Goal: Task Accomplishment & Management: Use online tool/utility

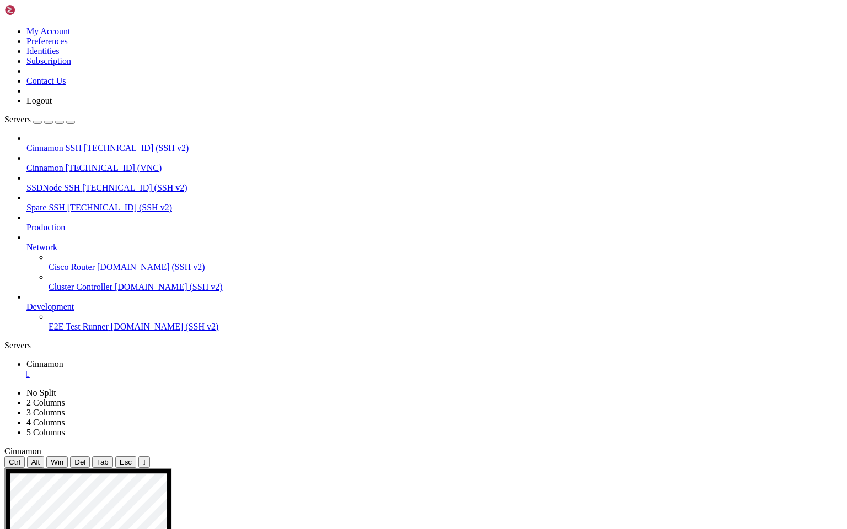
drag, startPoint x: 157, startPoint y: 763, endPoint x: 314, endPoint y: 763, distance: 157.1
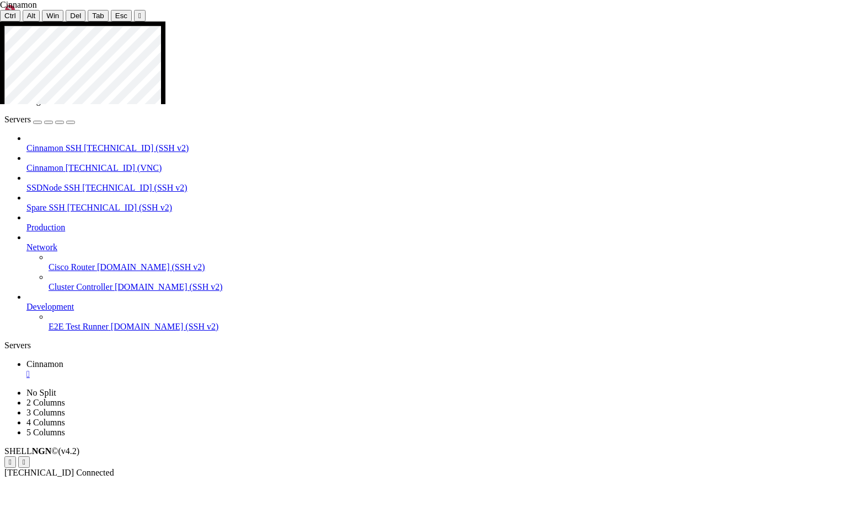
drag, startPoint x: 394, startPoint y: 372, endPoint x: 465, endPoint y: 371, distance: 71.1
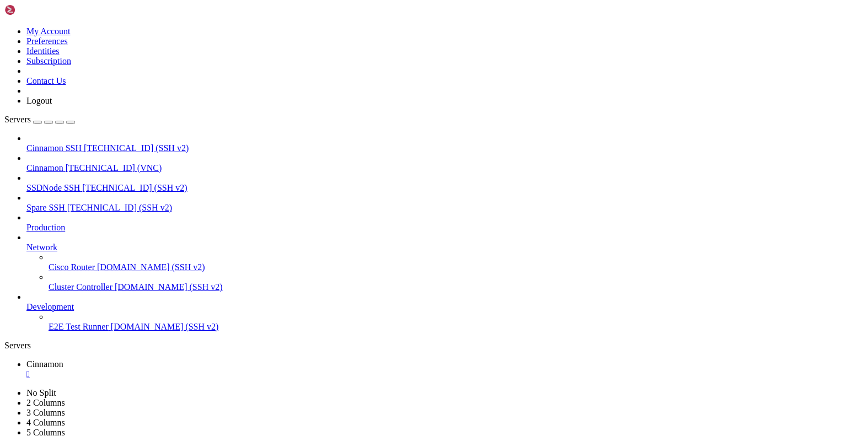
click at [198, 359] on link "Cinnamon " at bounding box center [434, 369] width 816 height 20
click at [203, 369] on div "" at bounding box center [434, 374] width 816 height 10
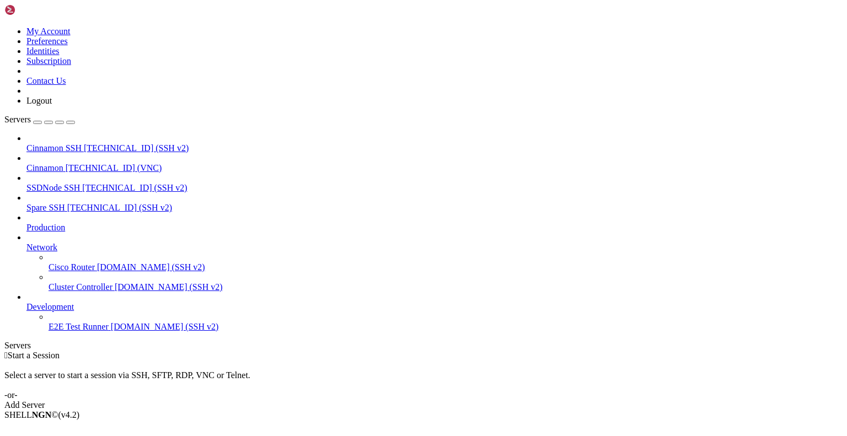
click at [4, 26] on icon at bounding box center [4, 26] width 0 height 0
click at [52, 105] on link "Logout" at bounding box center [38, 100] width 25 height 9
